Goal: Information Seeking & Learning: Learn about a topic

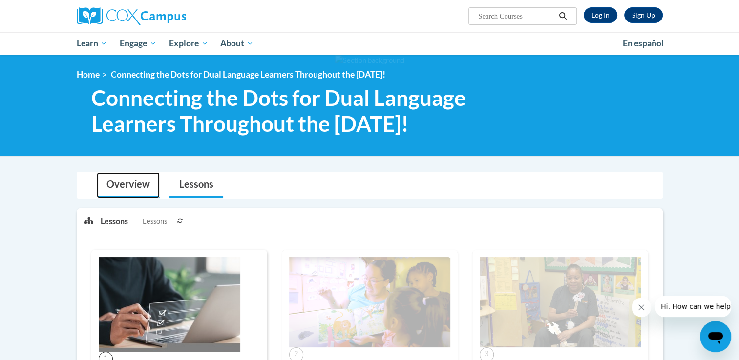
click at [133, 177] on link "Overview" at bounding box center [128, 185] width 63 height 26
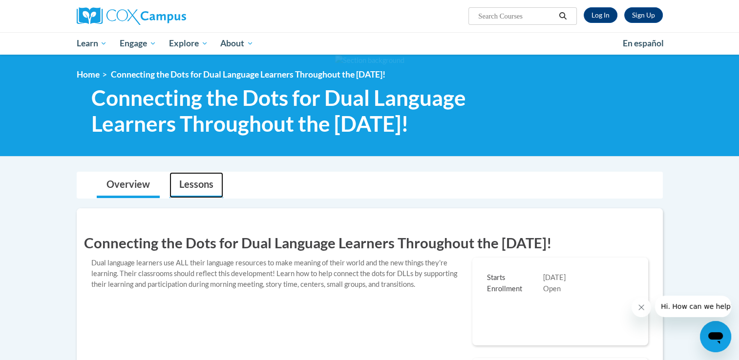
click at [199, 187] on link "Lessons" at bounding box center [196, 185] width 54 height 26
click at [200, 181] on link "Lessons" at bounding box center [196, 185] width 54 height 26
click at [139, 184] on link "Overview" at bounding box center [128, 185] width 63 height 26
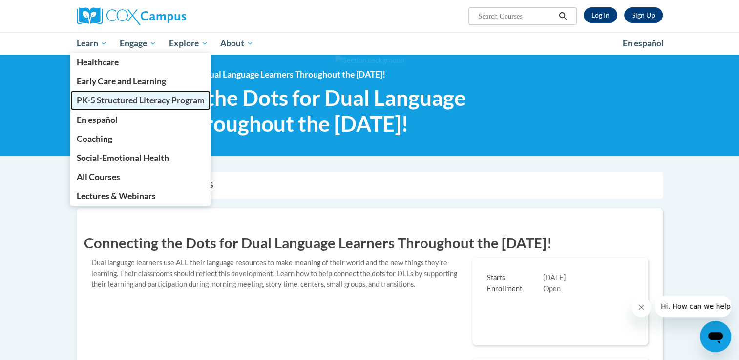
click at [102, 101] on span "PK-5 Structured Literacy Program" at bounding box center [140, 100] width 128 height 10
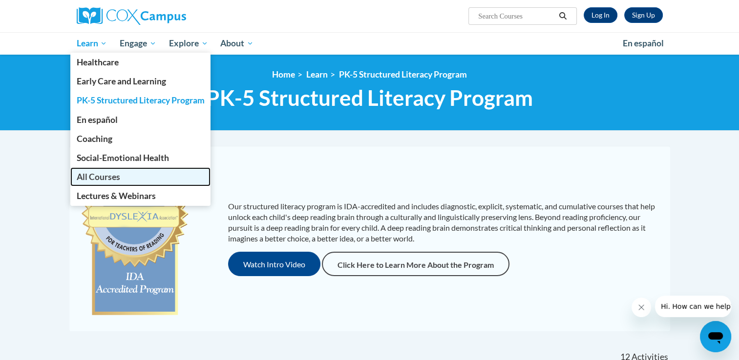
click at [104, 175] on span "All Courses" at bounding box center [97, 177] width 43 height 10
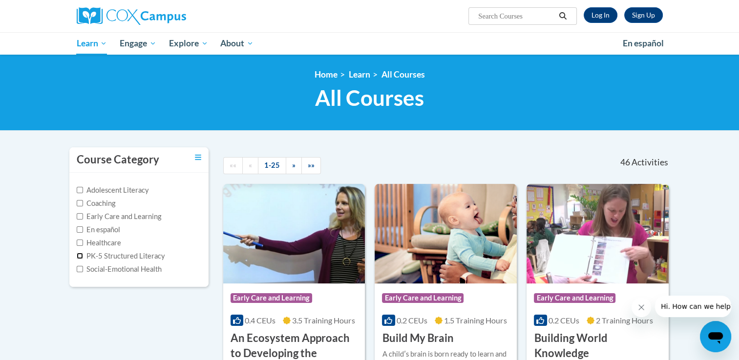
click at [80, 255] on input "PK-5 Structured Literacy" at bounding box center [80, 256] width 6 height 6
checkbox input "true"
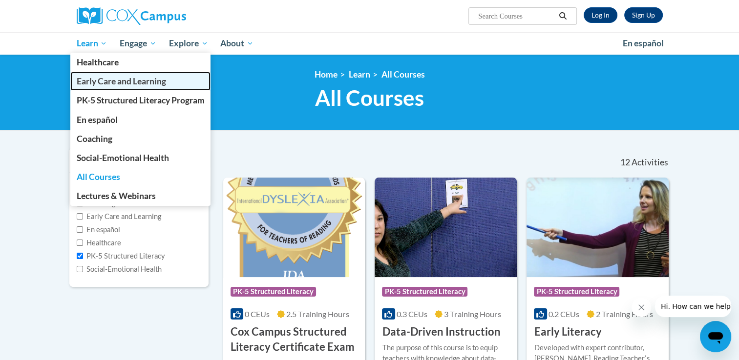
click at [95, 80] on span "Early Care and Learning" at bounding box center [120, 81] width 89 height 10
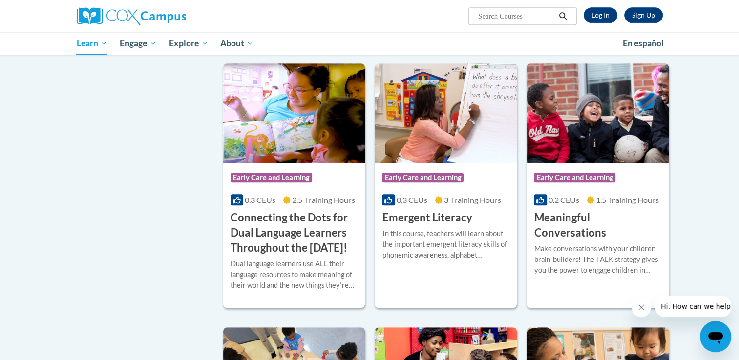
scroll to position [530, 0]
